Goal: Information Seeking & Learning: Check status

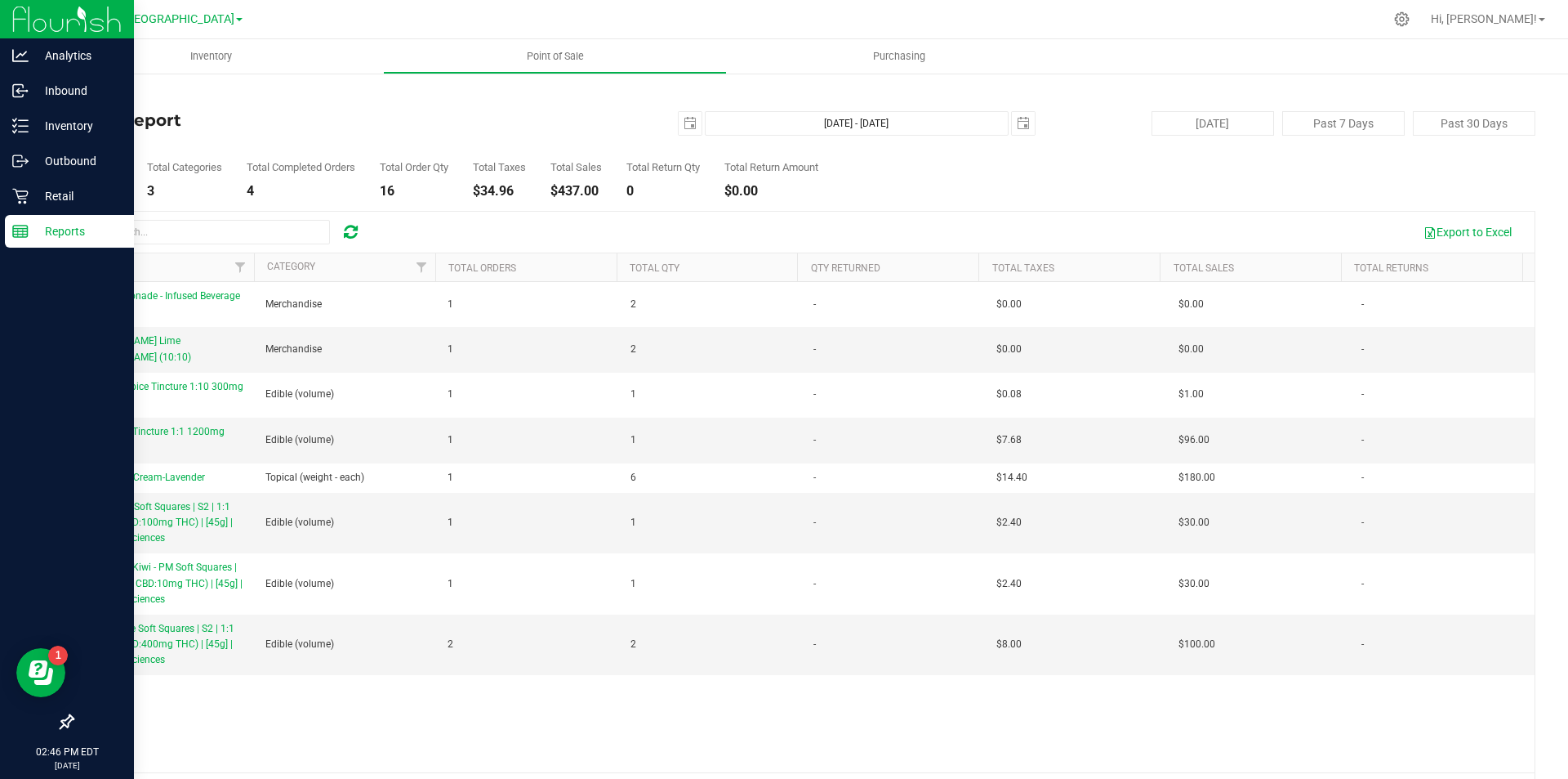
click at [28, 229] on rect at bounding box center [20, 232] width 15 height 12
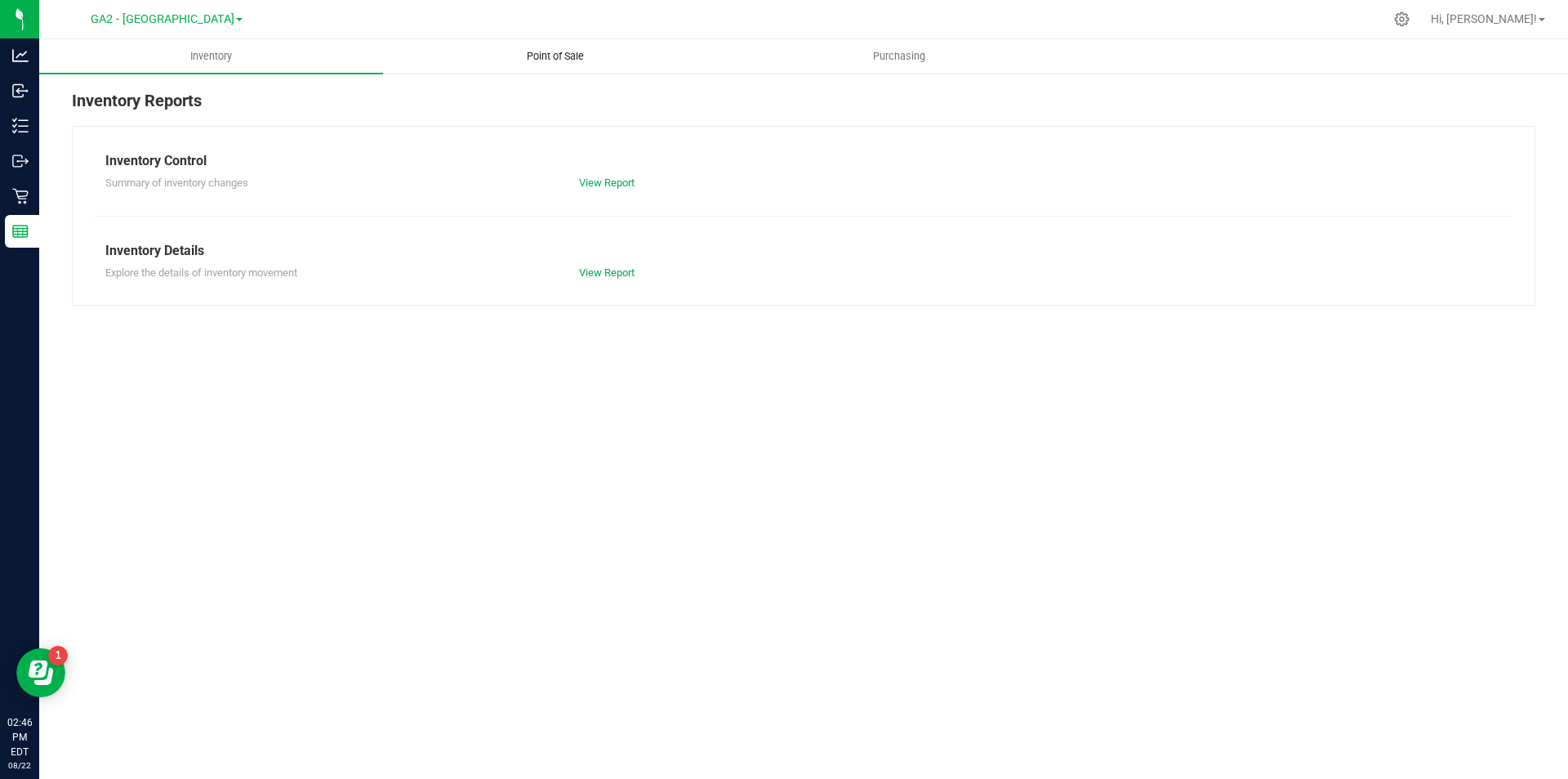
click at [554, 48] on uib-tab-heading "Point of Sale" at bounding box center [555, 55] width 342 height 33
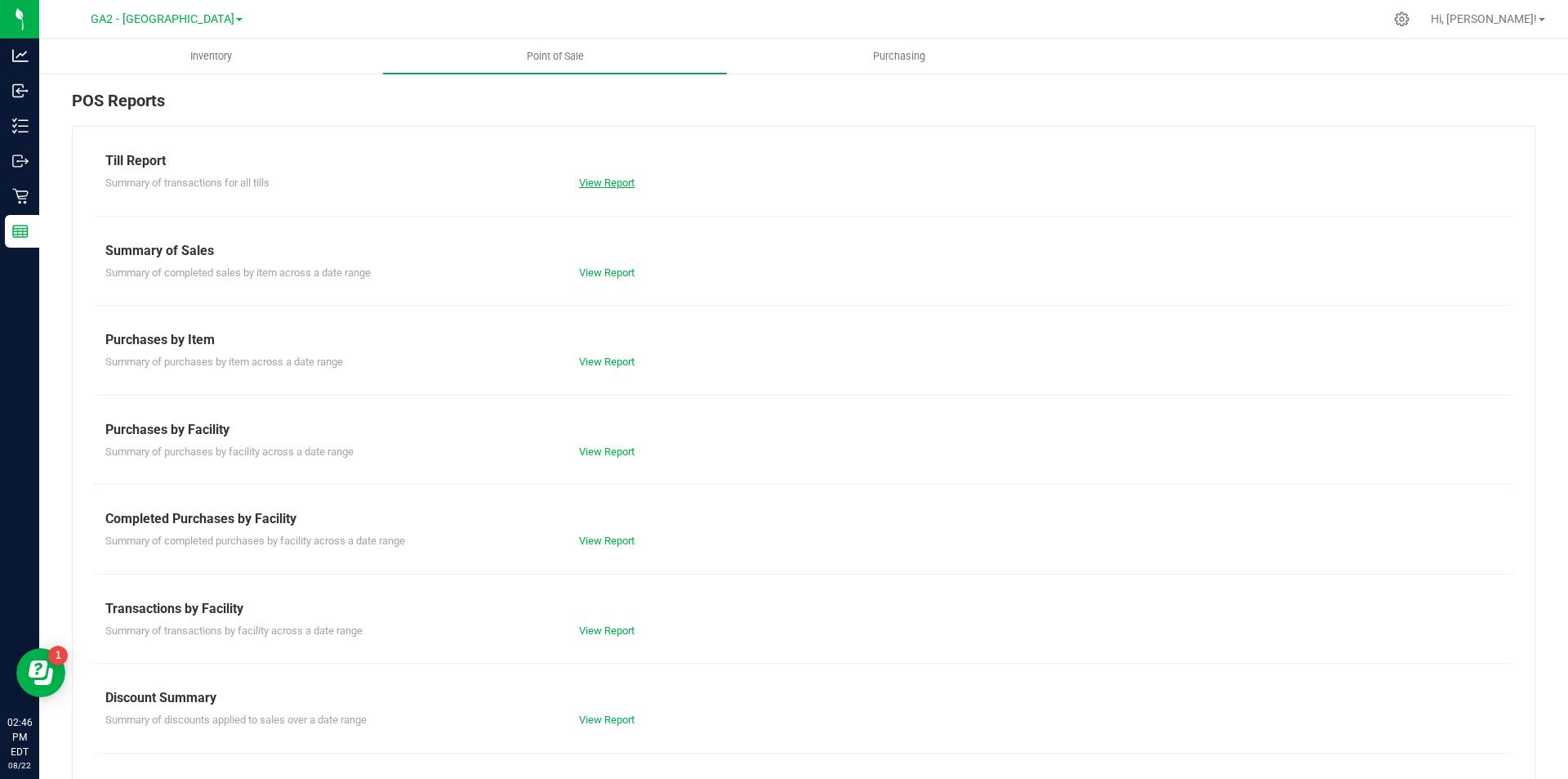
click at [607, 181] on link "View Report" at bounding box center [606, 182] width 55 height 12
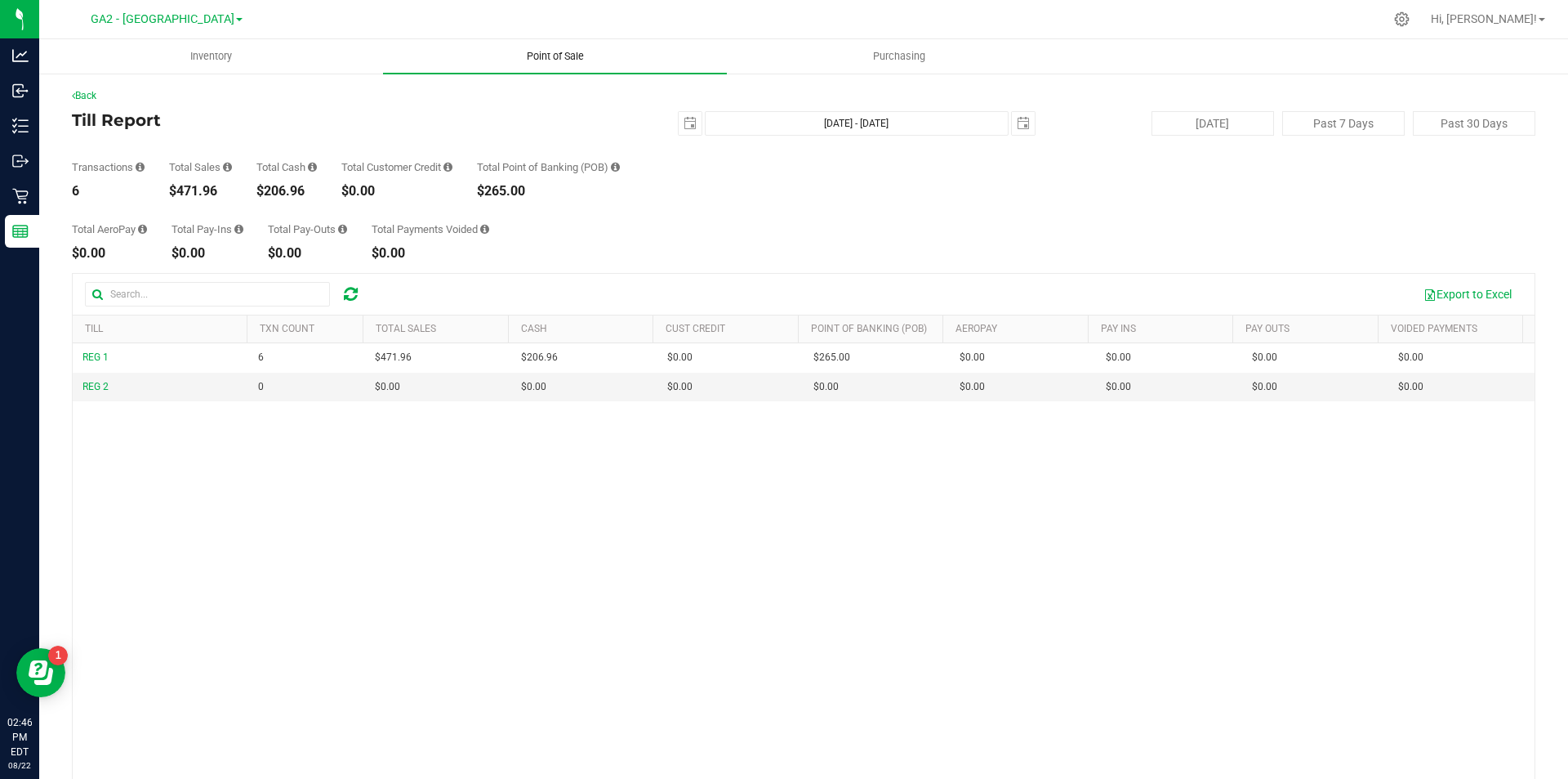
click at [554, 52] on span "Point of Sale" at bounding box center [555, 56] width 101 height 15
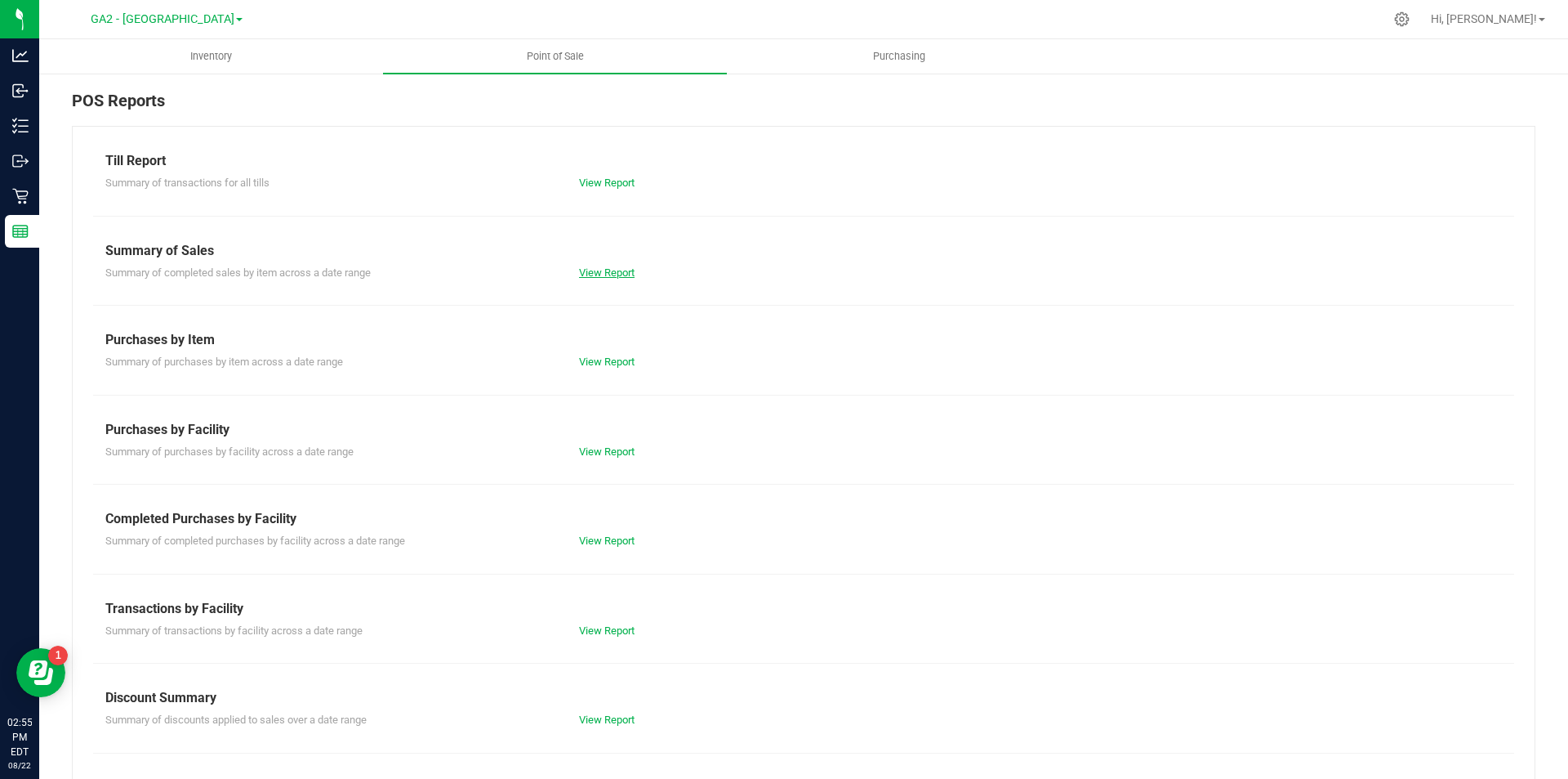
click at [579, 270] on link "View Report" at bounding box center [606, 272] width 55 height 12
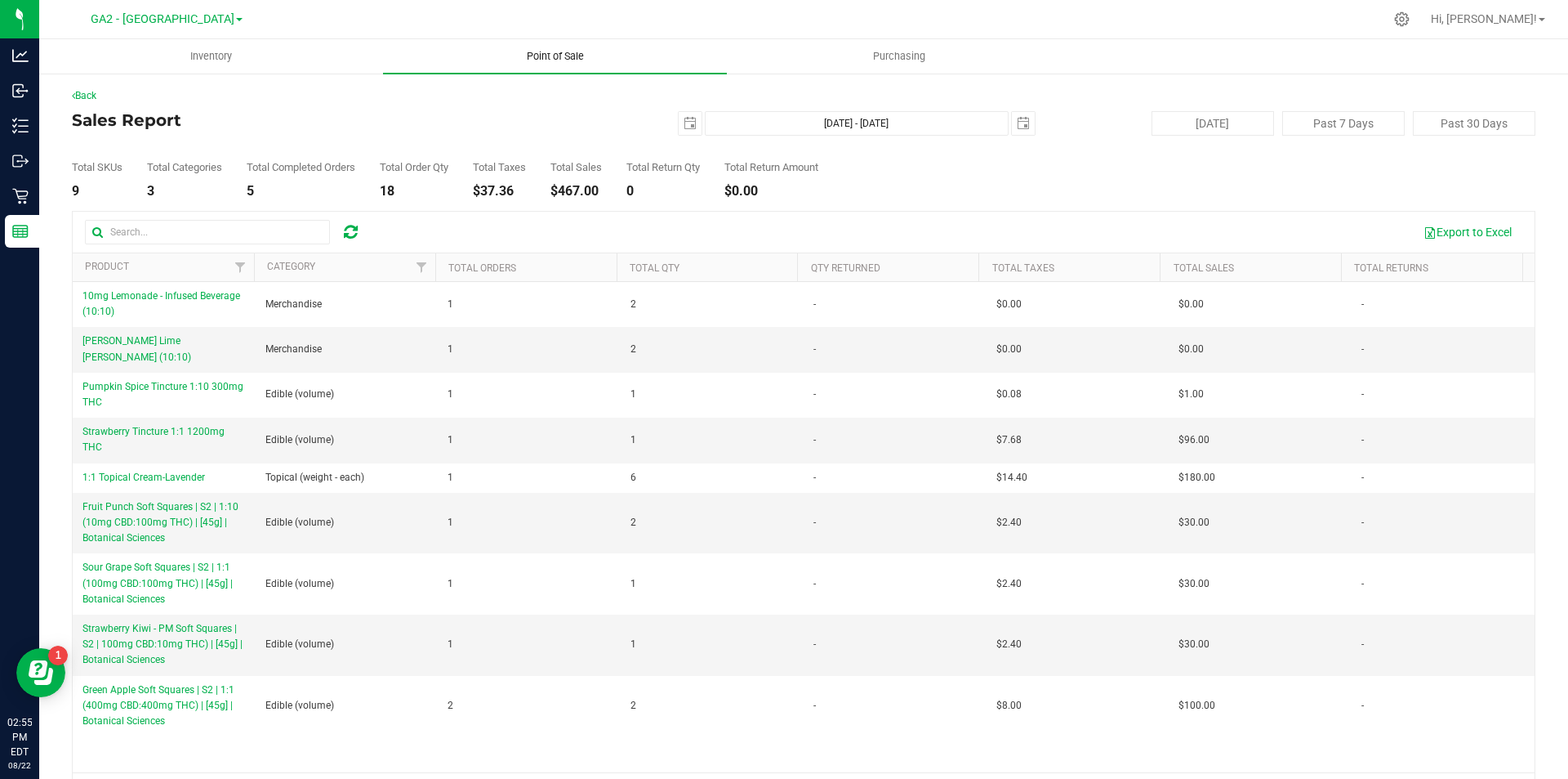
click at [533, 48] on uib-tab-heading "Point of Sale" at bounding box center [555, 56] width 344 height 35
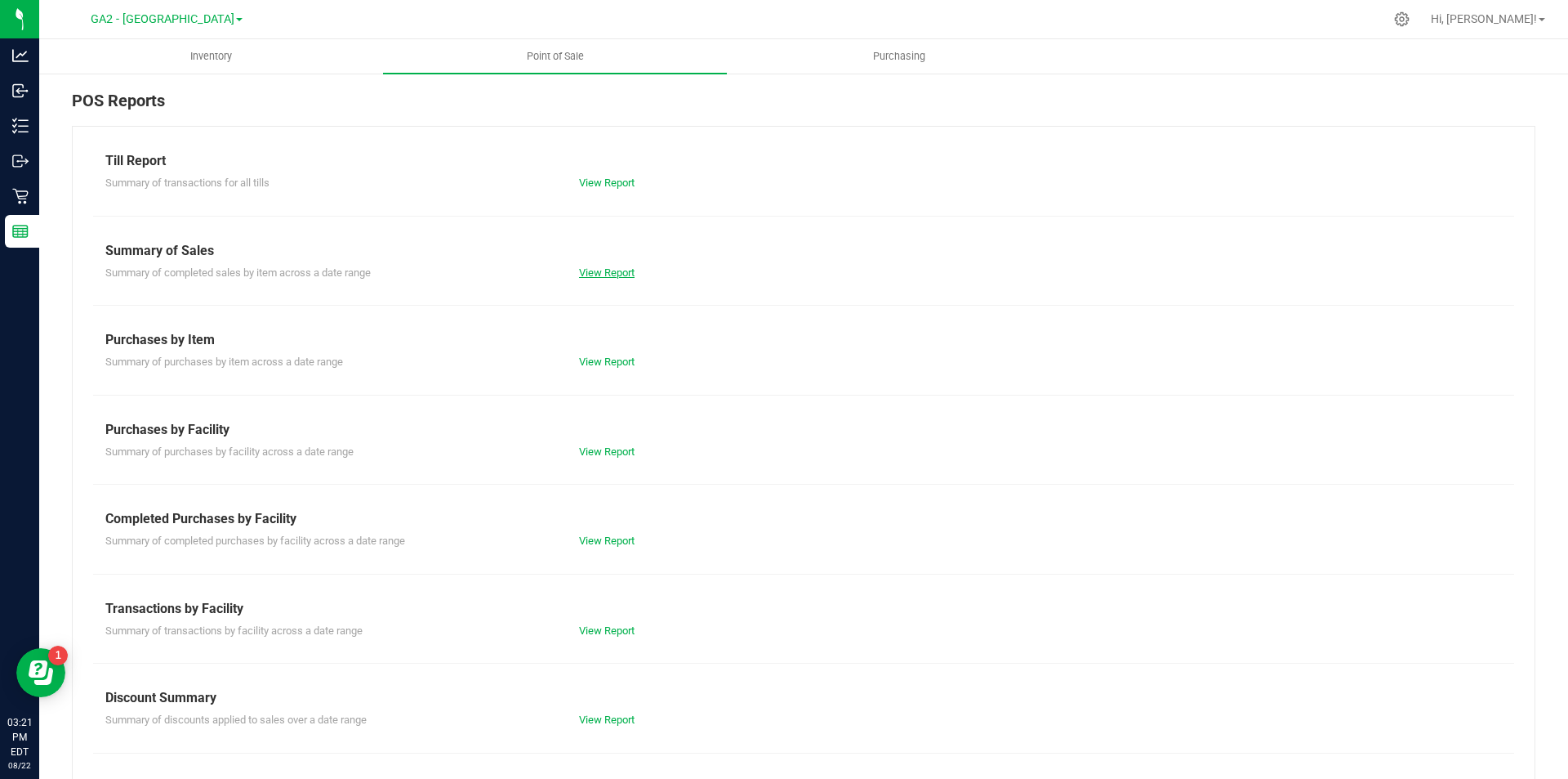
click at [579, 272] on link "View Report" at bounding box center [606, 272] width 55 height 12
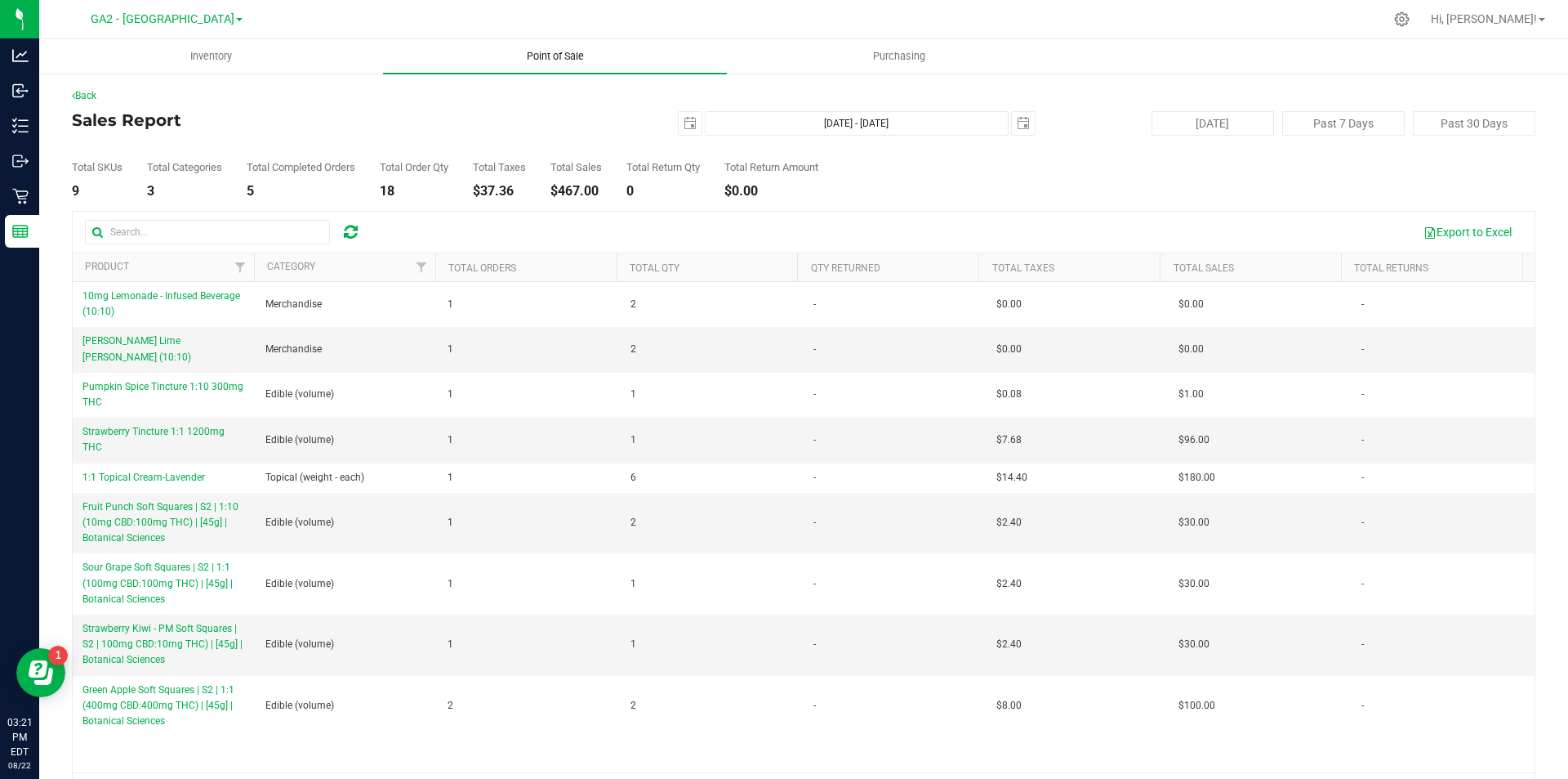
click at [568, 49] on uib-tab-heading "Point of Sale" at bounding box center [555, 56] width 344 height 35
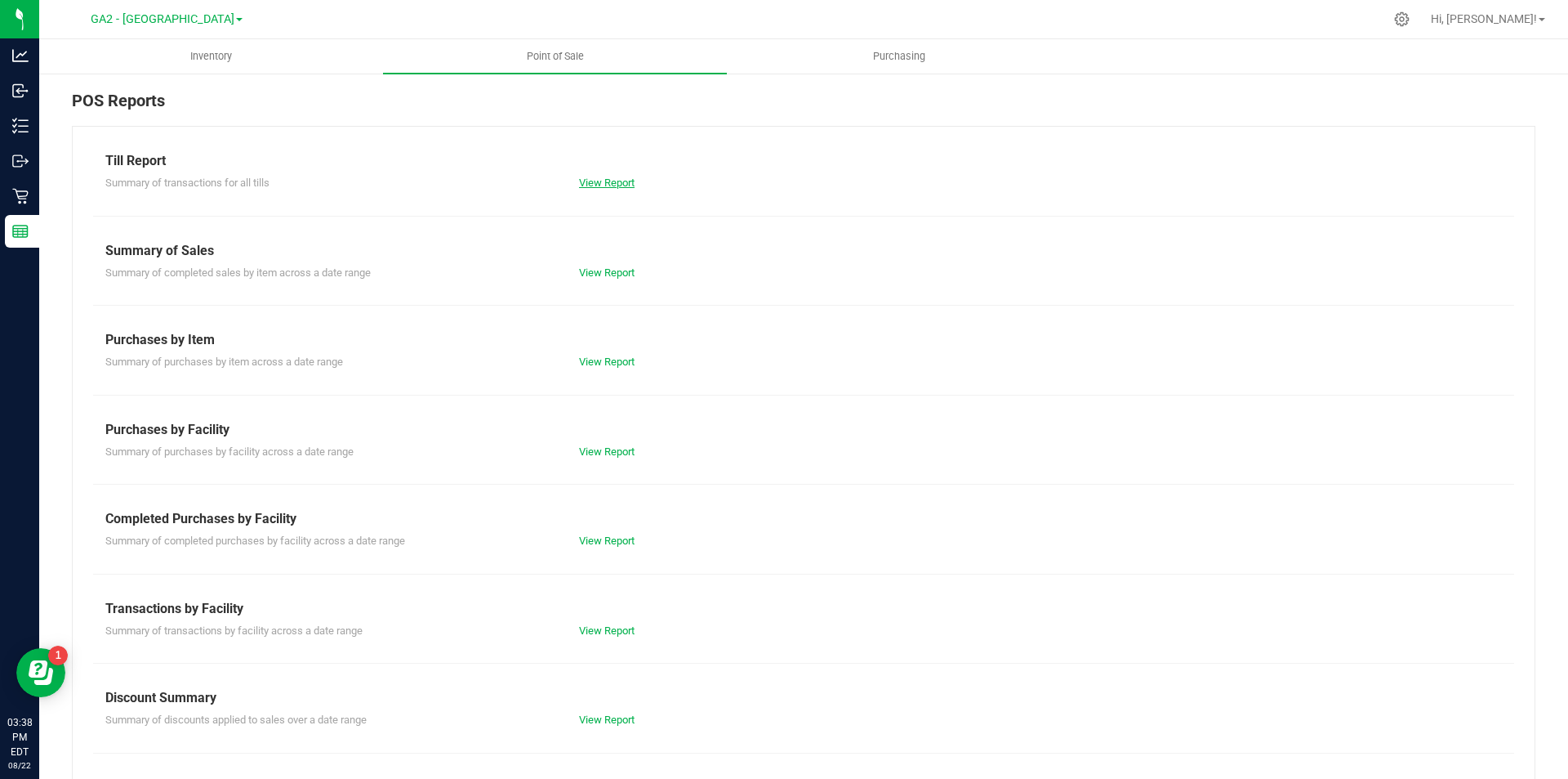
click at [595, 180] on link "View Report" at bounding box center [606, 182] width 55 height 12
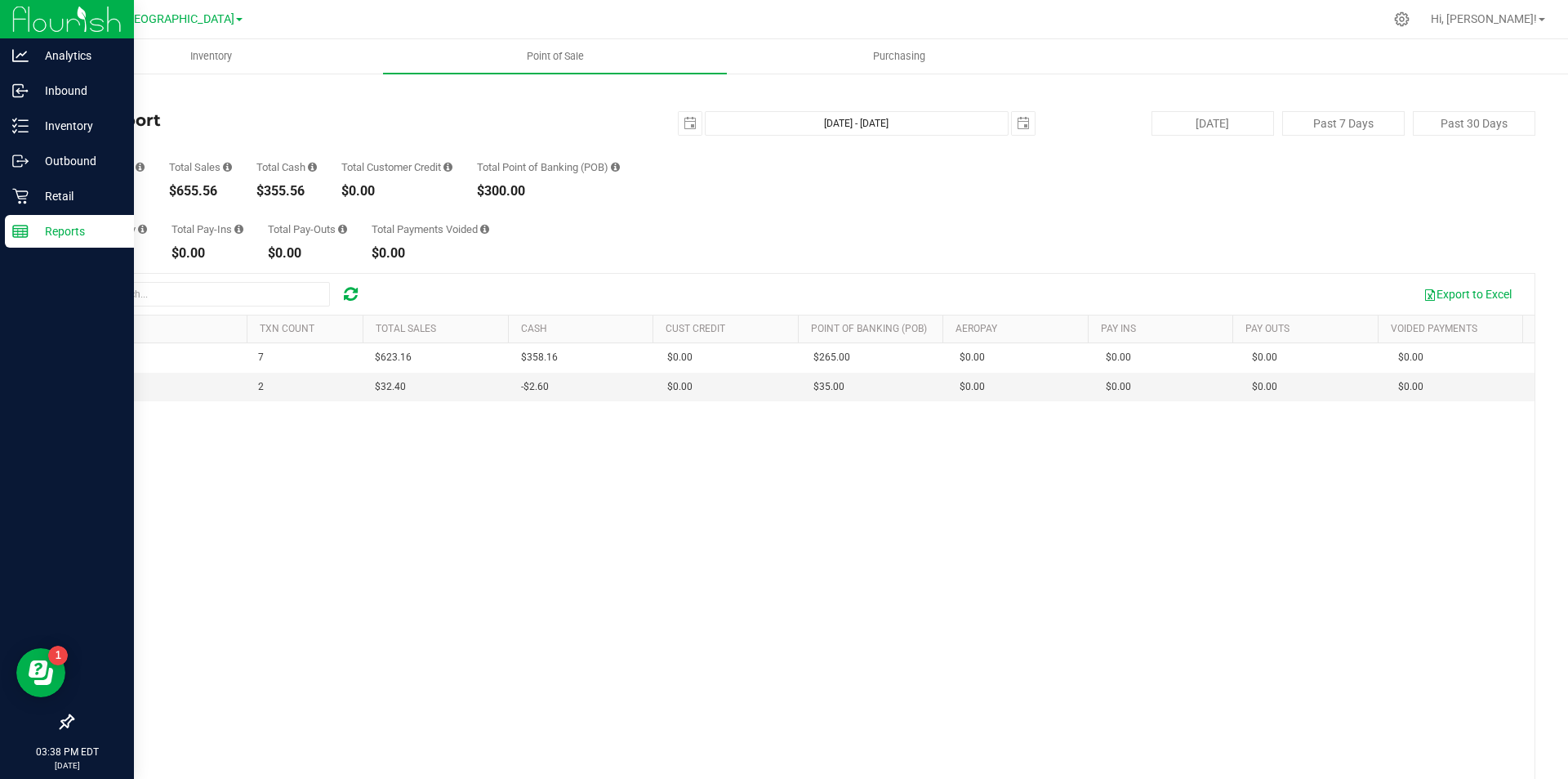
click at [16, 230] on icon at bounding box center [20, 231] width 17 height 17
